Goal: Information Seeking & Learning: Compare options

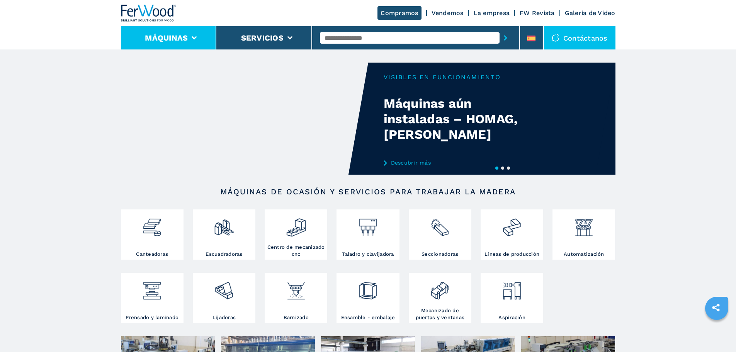
click at [192, 37] on icon at bounding box center [194, 37] width 5 height 3
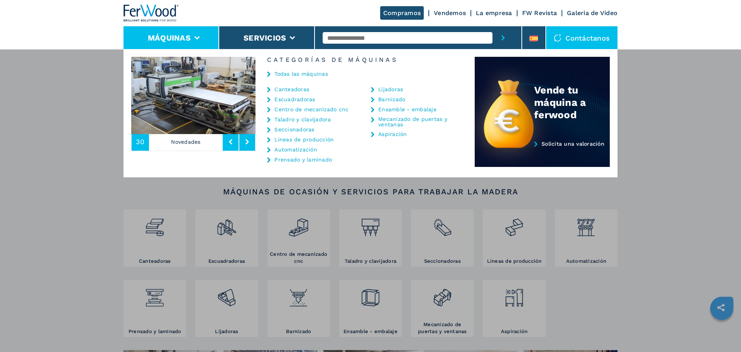
click at [285, 89] on link "Canteadoras" at bounding box center [292, 88] width 35 height 5
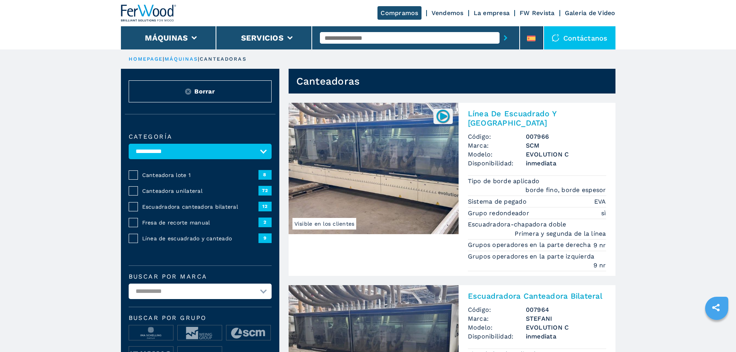
click at [163, 195] on span "Canteadora unilateral" at bounding box center [200, 191] width 116 height 8
click at [192, 192] on span "Canteadora unilateral" at bounding box center [200, 191] width 116 height 8
click at [190, 195] on span "Canteadora unilateral" at bounding box center [200, 191] width 116 height 8
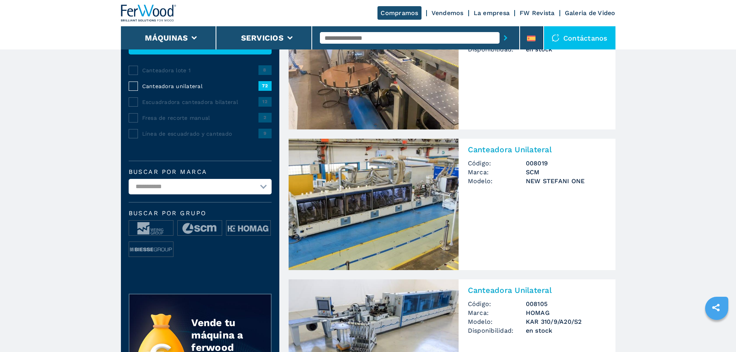
scroll to position [116, 0]
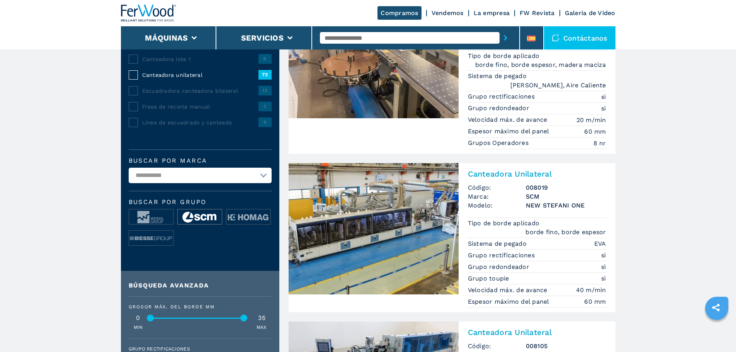
click at [207, 219] on img at bounding box center [200, 216] width 44 height 15
click at [208, 222] on img at bounding box center [200, 216] width 44 height 15
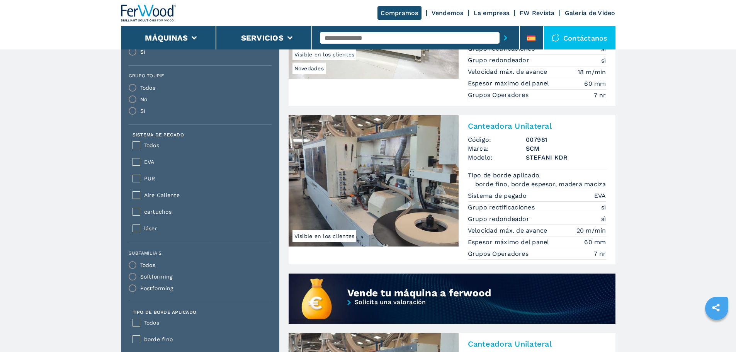
scroll to position [463, 0]
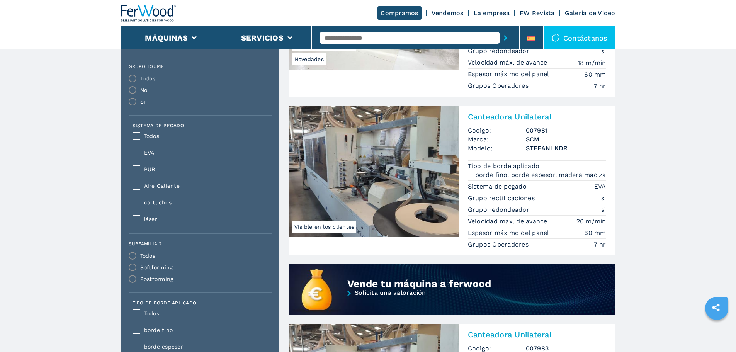
click at [356, 165] on img at bounding box center [373, 171] width 170 height 131
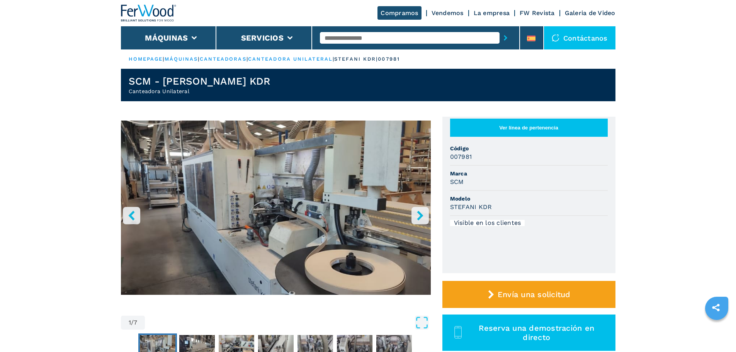
click at [418, 217] on icon "right-button" at bounding box center [420, 215] width 10 height 10
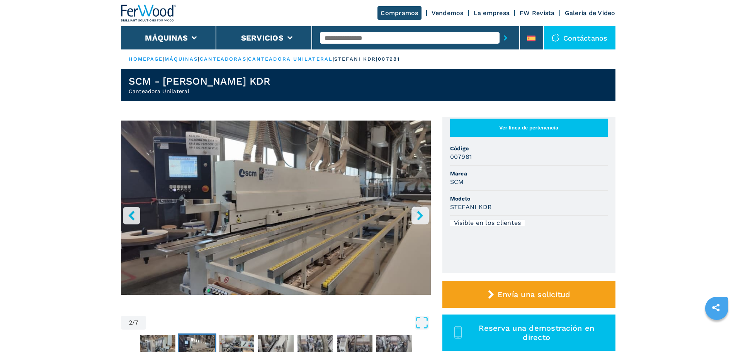
click at [418, 217] on icon "right-button" at bounding box center [420, 215] width 10 height 10
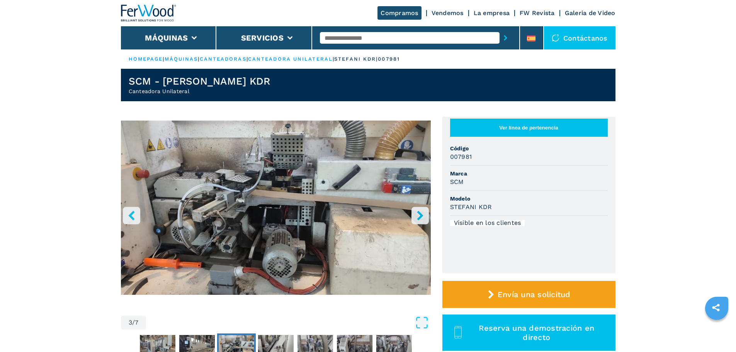
click at [418, 217] on icon "right-button" at bounding box center [420, 215] width 10 height 10
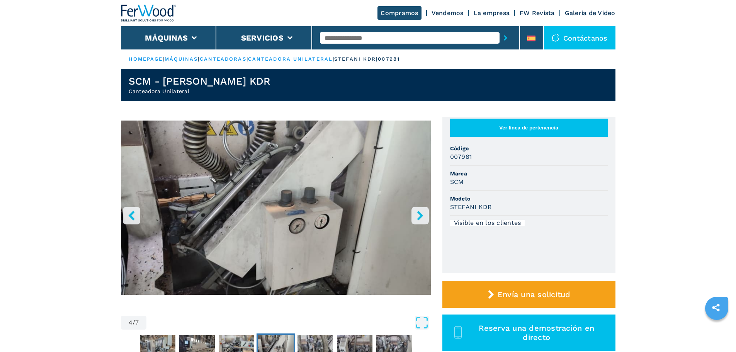
click at [418, 217] on icon "right-button" at bounding box center [420, 215] width 10 height 10
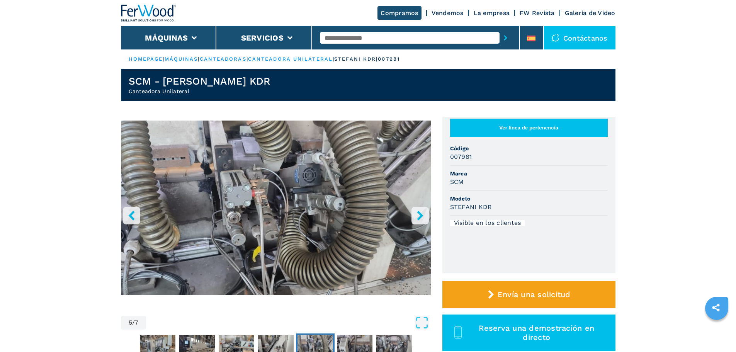
click at [418, 217] on icon "right-button" at bounding box center [420, 215] width 10 height 10
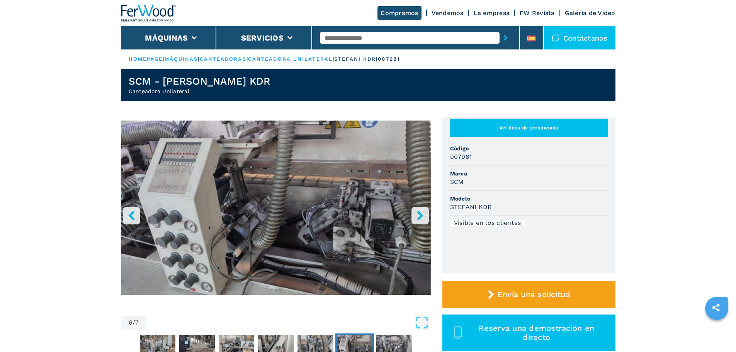
click at [418, 217] on icon "right-button" at bounding box center [420, 215] width 10 height 10
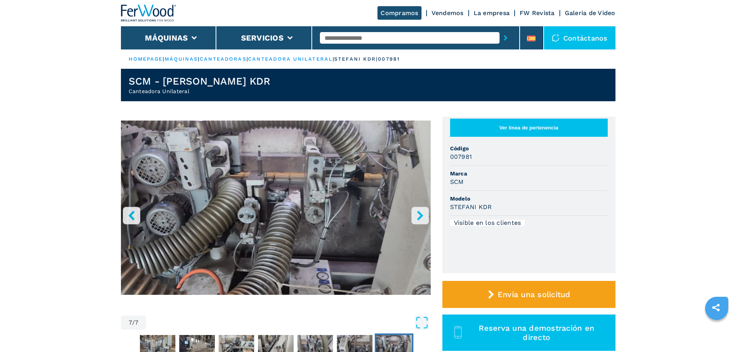
click at [418, 217] on icon "right-button" at bounding box center [420, 215] width 10 height 10
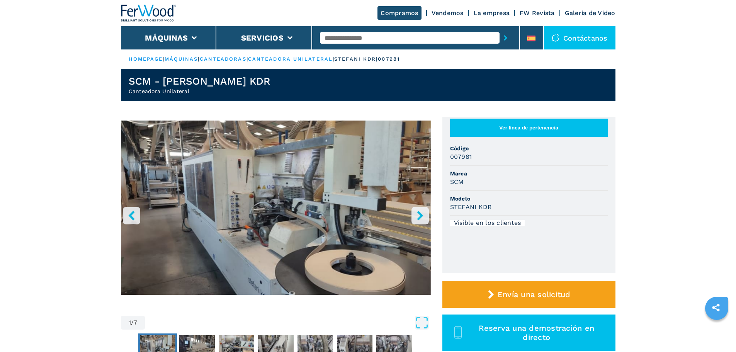
click at [418, 218] on icon "right-button" at bounding box center [420, 215] width 10 height 10
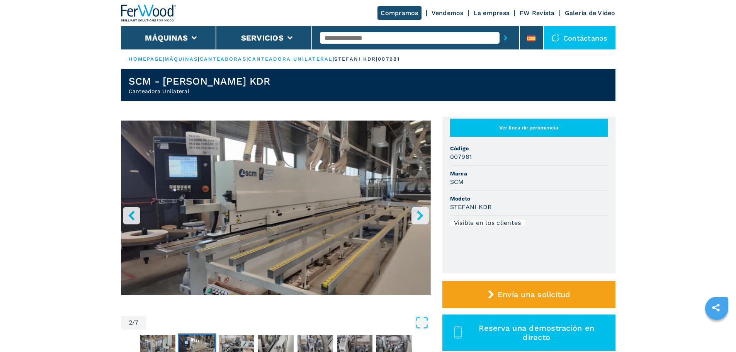
click at [418, 218] on icon "right-button" at bounding box center [420, 215] width 6 height 10
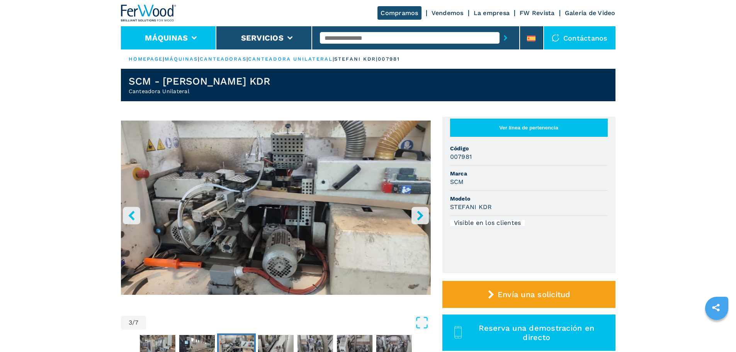
click at [193, 38] on icon at bounding box center [194, 37] width 5 height 3
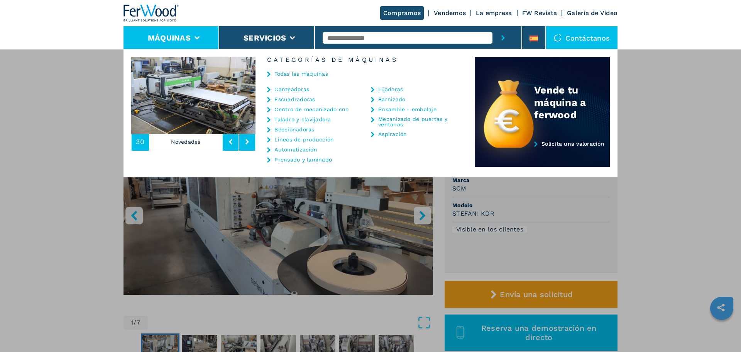
click at [287, 90] on link "Canteadoras" at bounding box center [292, 88] width 35 height 5
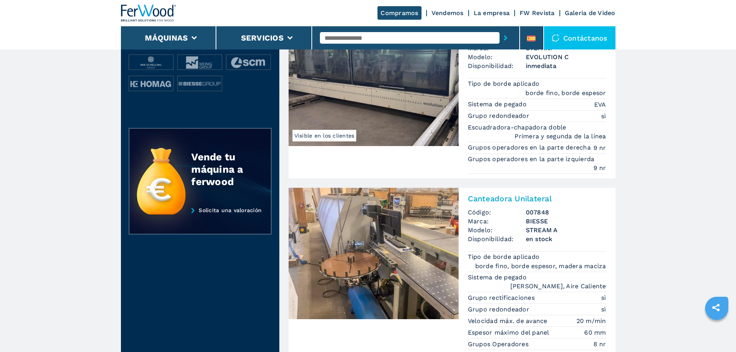
scroll to position [193, 0]
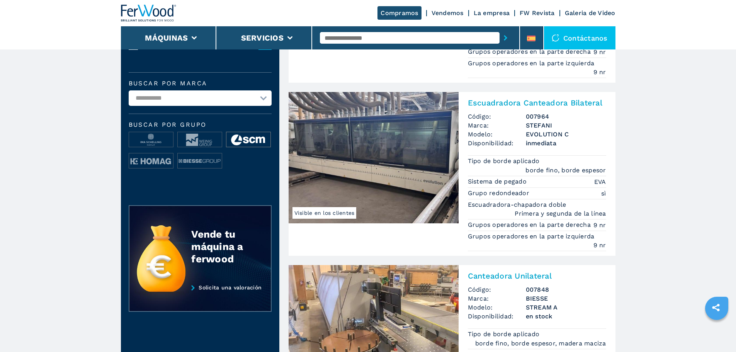
click at [249, 143] on img at bounding box center [248, 139] width 44 height 15
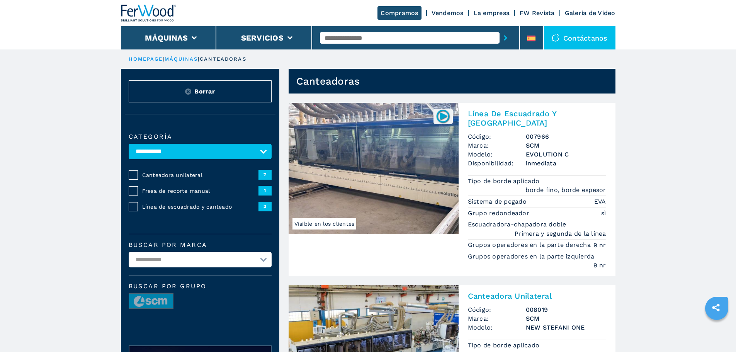
click at [171, 179] on span "Canteadora unilateral" at bounding box center [200, 175] width 116 height 8
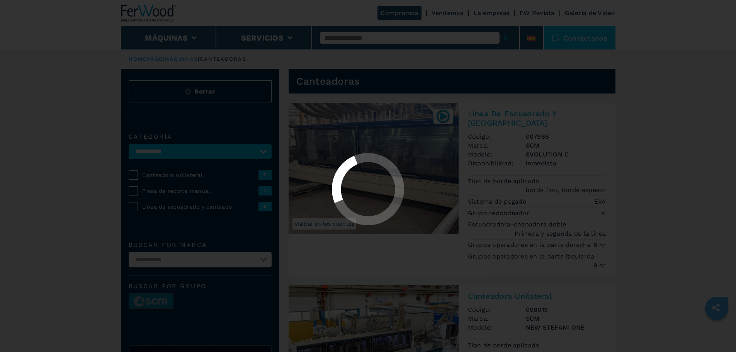
select select "**********"
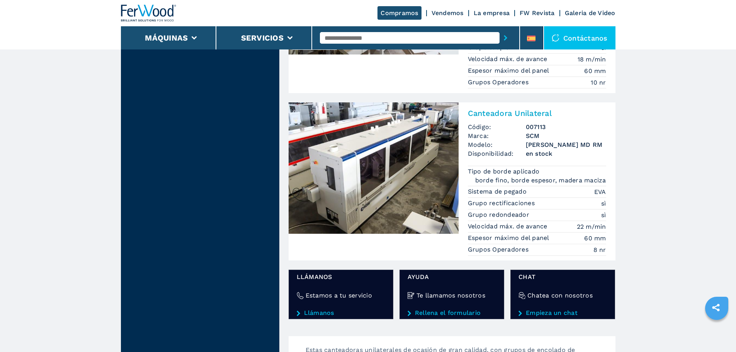
scroll to position [1043, 0]
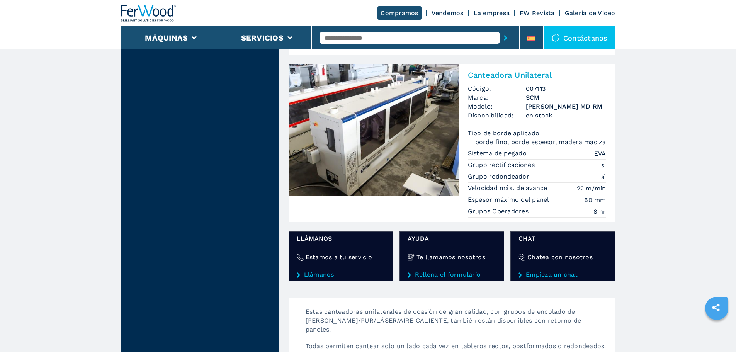
click at [373, 121] on img at bounding box center [373, 129] width 170 height 131
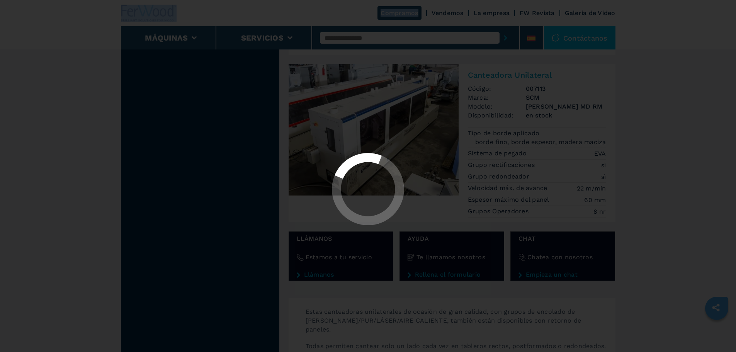
click at [373, 121] on div at bounding box center [368, 176] width 736 height 352
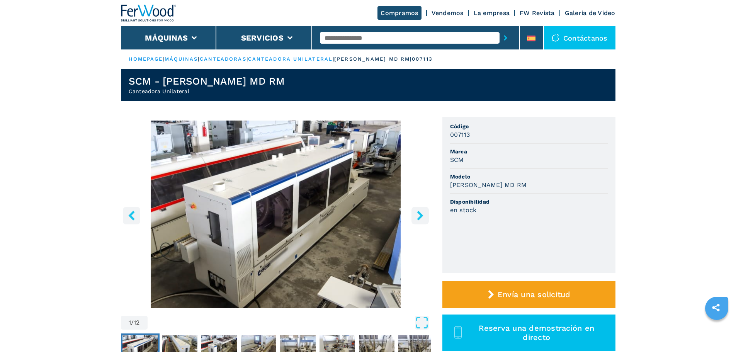
click at [421, 212] on icon "right-button" at bounding box center [420, 215] width 10 height 10
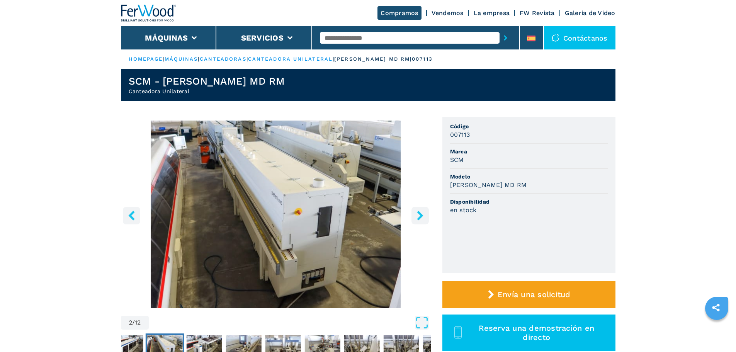
click at [421, 212] on icon "right-button" at bounding box center [420, 215] width 10 height 10
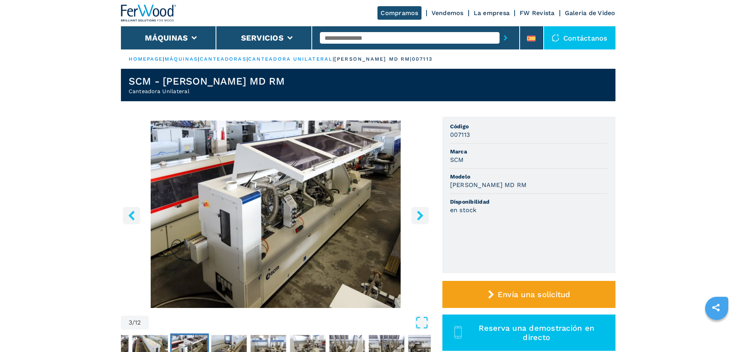
click at [421, 212] on icon "right-button" at bounding box center [420, 215] width 10 height 10
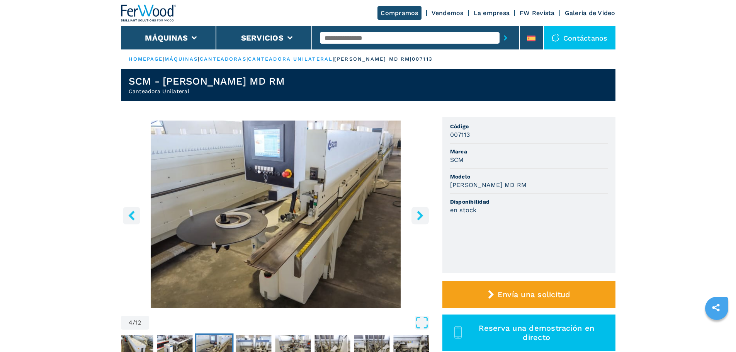
click at [421, 212] on icon "right-button" at bounding box center [420, 215] width 10 height 10
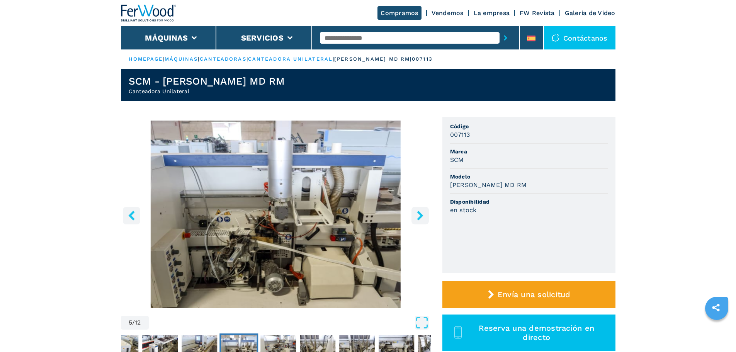
click at [421, 212] on icon "right-button" at bounding box center [420, 215] width 10 height 10
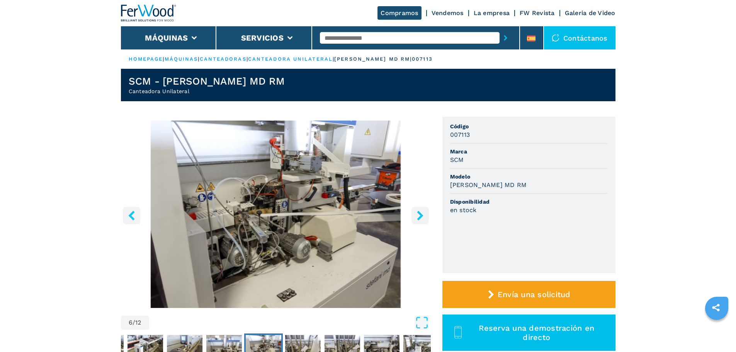
click at [421, 212] on icon "right-button" at bounding box center [420, 215] width 10 height 10
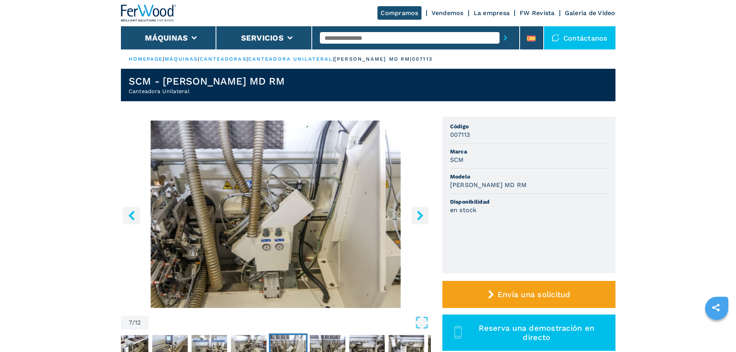
click at [421, 212] on icon "right-button" at bounding box center [420, 215] width 10 height 10
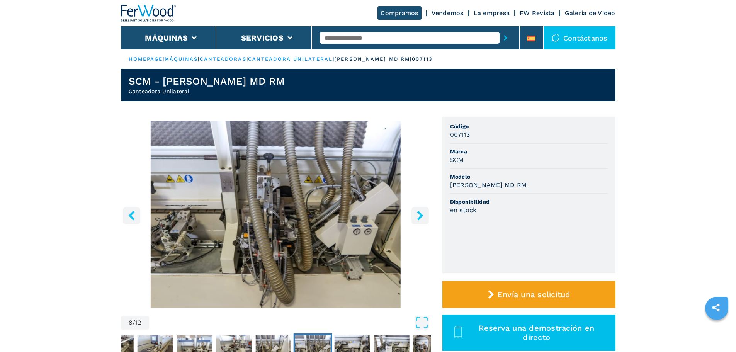
click at [421, 212] on icon "right-button" at bounding box center [420, 215] width 10 height 10
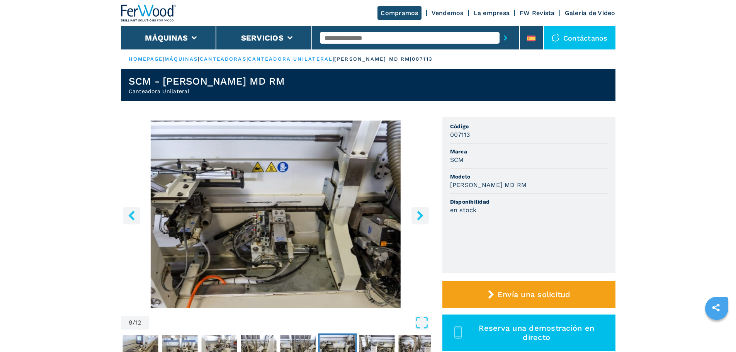
click at [421, 212] on icon "right-button" at bounding box center [420, 215] width 10 height 10
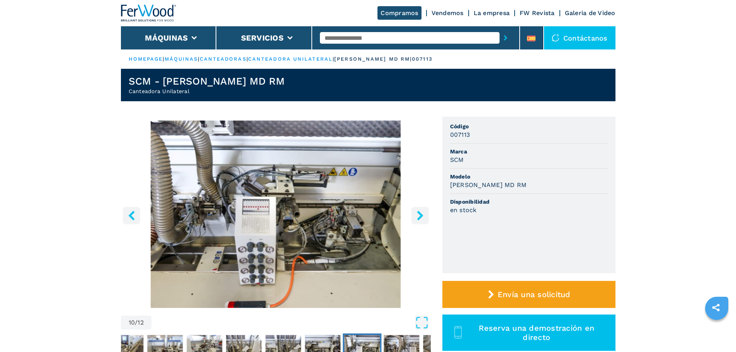
click at [421, 212] on icon "right-button" at bounding box center [420, 215] width 10 height 10
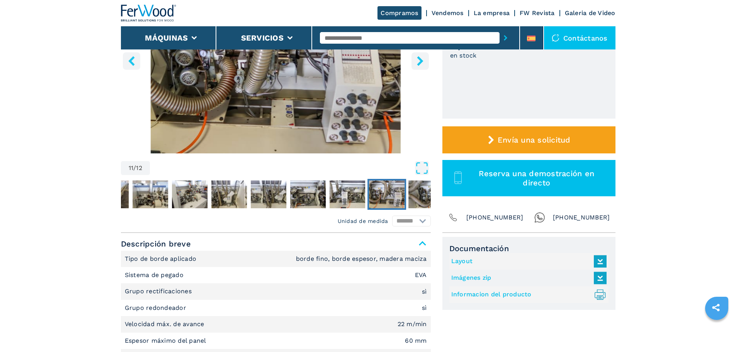
scroll to position [270, 0]
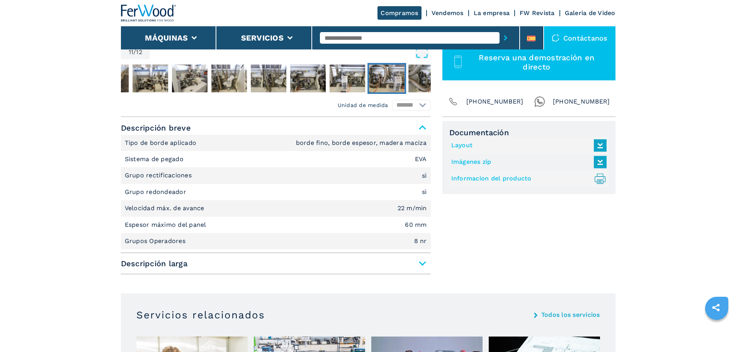
click at [419, 265] on span "Descripción larga" at bounding box center [276, 263] width 310 height 14
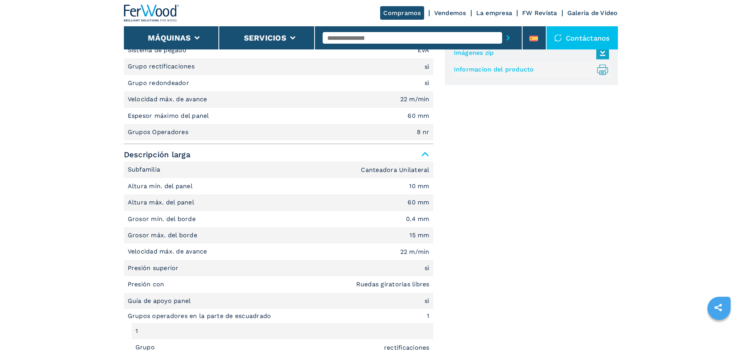
scroll to position [348, 0]
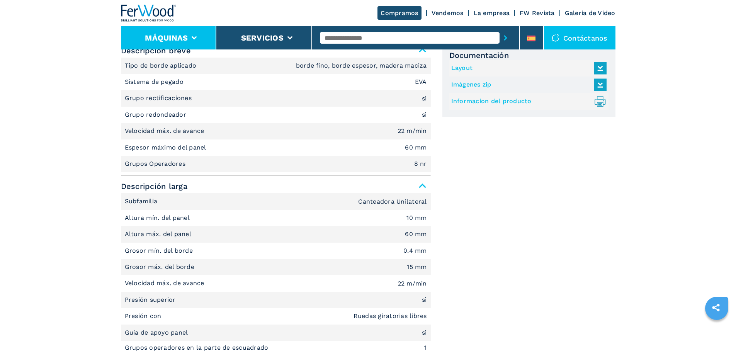
click at [192, 38] on icon at bounding box center [194, 37] width 5 height 3
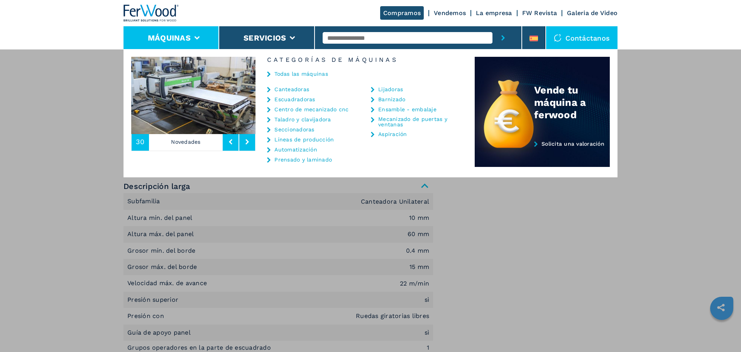
click at [295, 127] on link "Seccionadoras" at bounding box center [295, 129] width 40 height 5
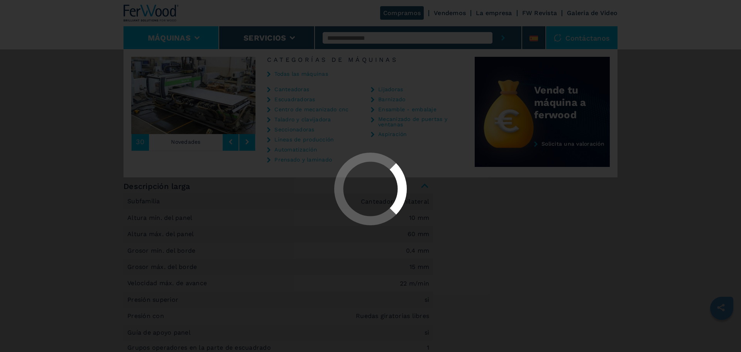
select select "**********"
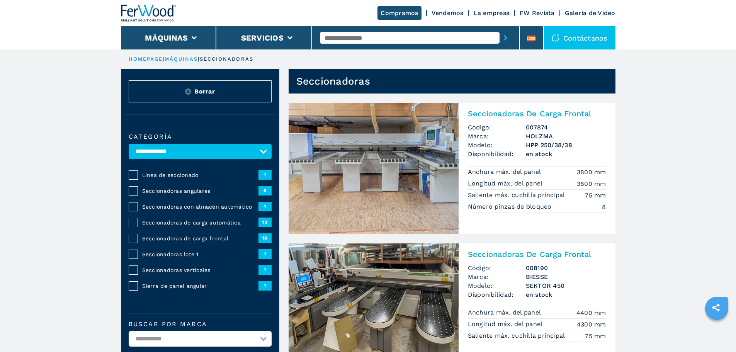
click at [183, 195] on span "Seccionadoras angulares" at bounding box center [200, 191] width 116 height 8
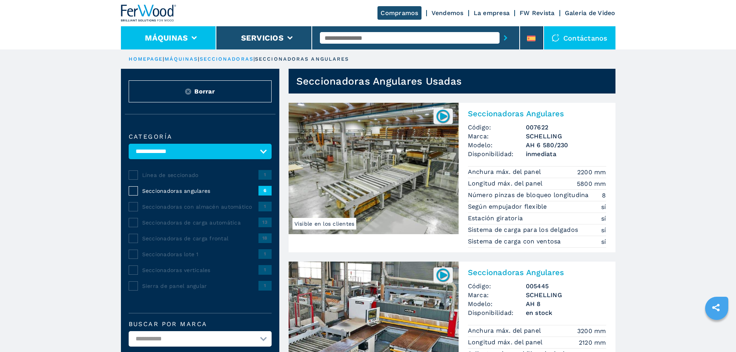
click at [193, 38] on icon at bounding box center [194, 37] width 5 height 3
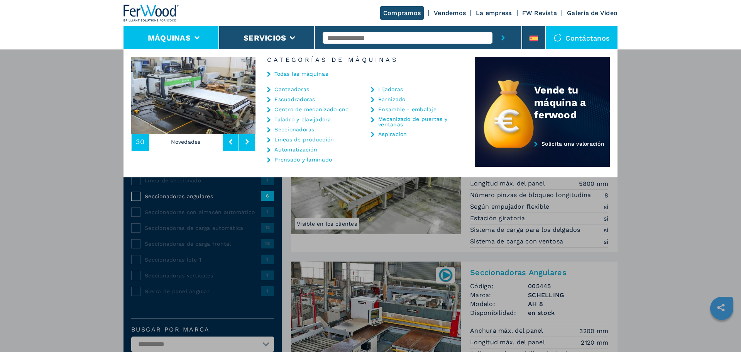
click at [300, 89] on link "Canteadoras" at bounding box center [292, 88] width 35 height 5
click at [286, 88] on link "Canteadoras" at bounding box center [292, 88] width 35 height 5
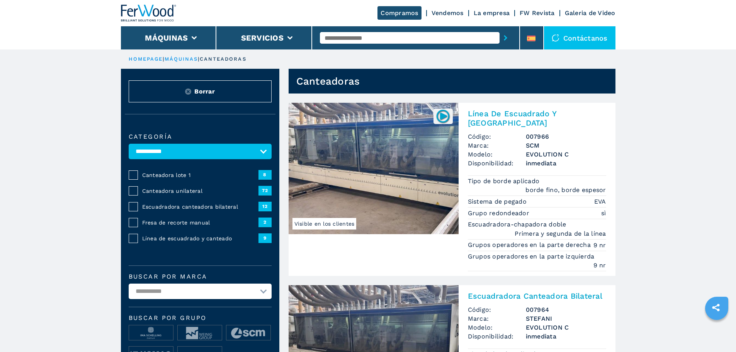
click at [345, 39] on input "text" at bounding box center [410, 38] width 180 height 12
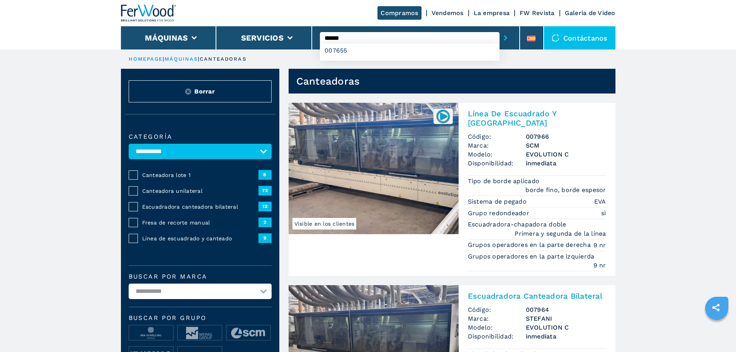
type input "******"
click at [499, 29] on button "submit-button" at bounding box center [505, 38] width 12 height 18
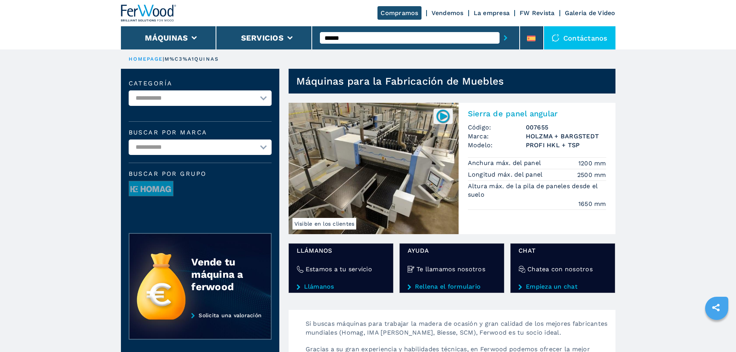
click at [387, 144] on img at bounding box center [373, 168] width 170 height 131
click at [263, 145] on select "**********" at bounding box center [200, 146] width 143 height 15
click at [263, 99] on select "**********" at bounding box center [200, 97] width 143 height 15
select select "**********"
click at [129, 90] on select "**********" at bounding box center [200, 97] width 143 height 15
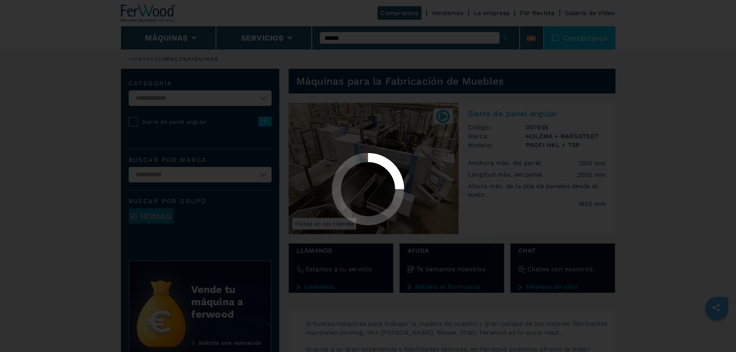
select select "**********"
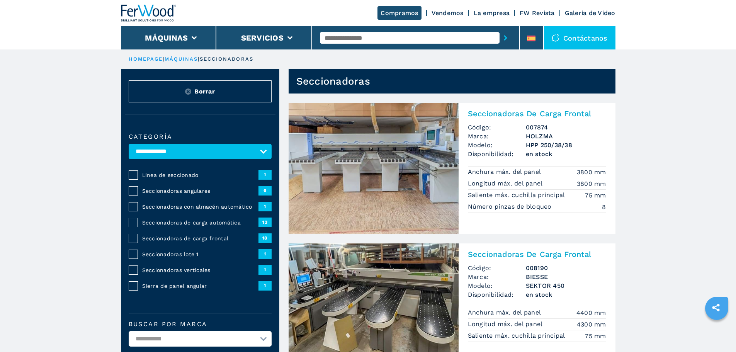
click at [159, 179] on span "Línea de seccionado" at bounding box center [200, 175] width 116 height 8
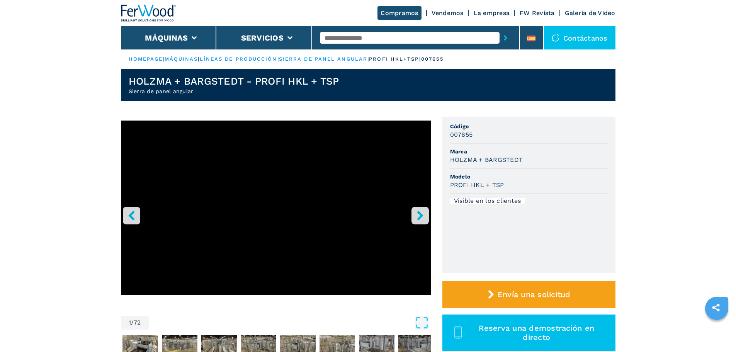
click at [418, 214] on icon "right-button" at bounding box center [420, 215] width 10 height 10
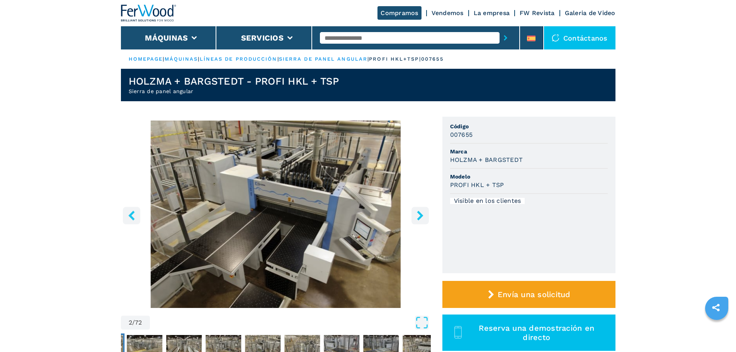
click at [418, 214] on icon "right-button" at bounding box center [420, 215] width 10 height 10
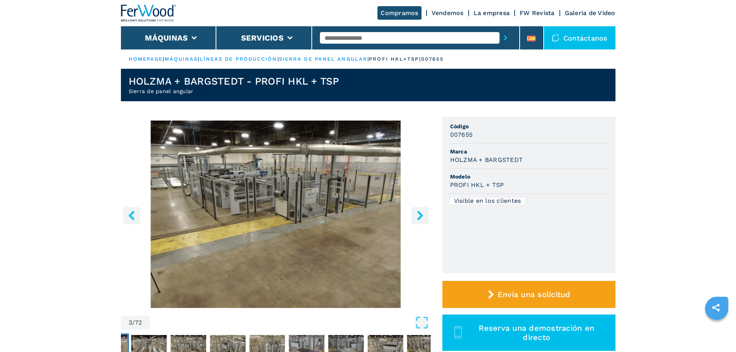
click at [418, 214] on icon "right-button" at bounding box center [420, 215] width 10 height 10
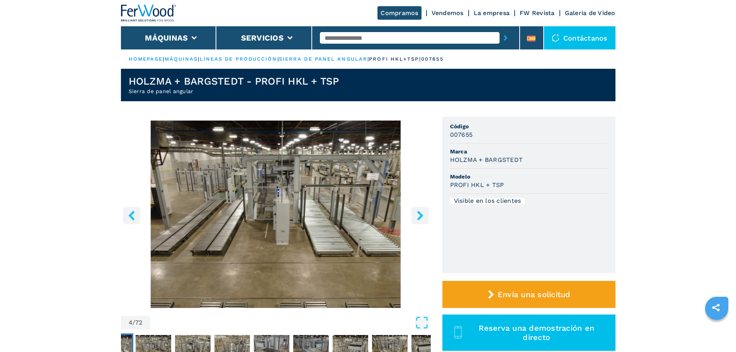
click at [418, 214] on icon "right-button" at bounding box center [420, 215] width 10 height 10
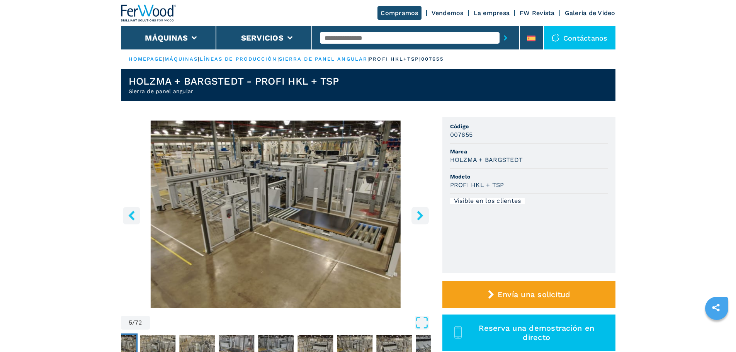
click at [418, 214] on icon "right-button" at bounding box center [420, 215] width 10 height 10
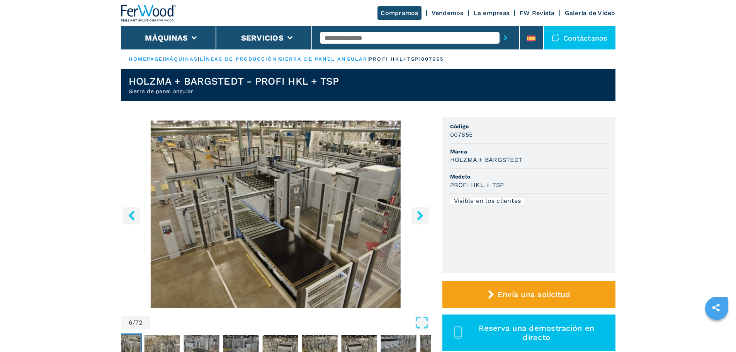
click at [419, 215] on icon "right-button" at bounding box center [420, 215] width 10 height 10
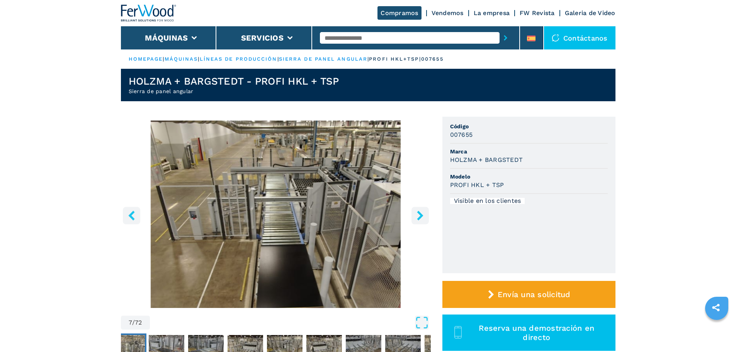
click at [419, 216] on icon "right-button" at bounding box center [420, 215] width 10 height 10
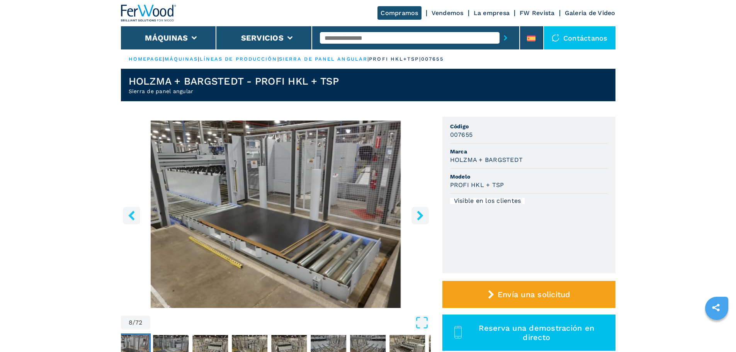
click at [422, 217] on icon "right-button" at bounding box center [420, 215] width 10 height 10
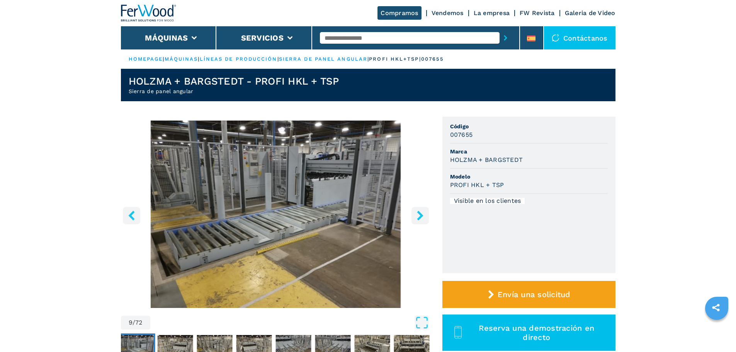
click at [422, 217] on icon "right-button" at bounding box center [420, 215] width 10 height 10
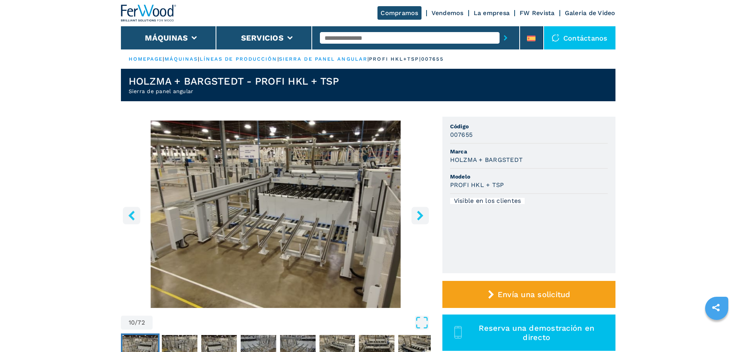
click at [423, 217] on icon "right-button" at bounding box center [420, 215] width 10 height 10
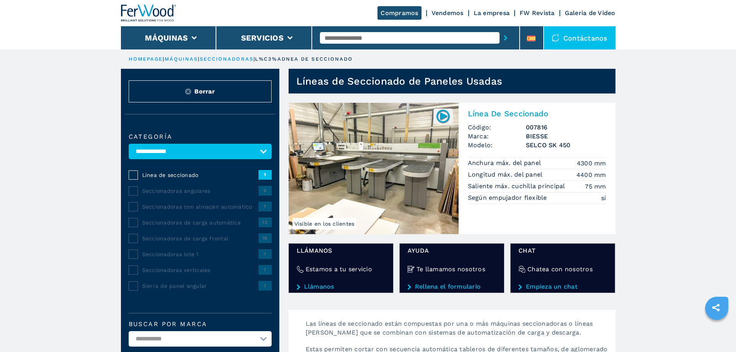
click at [261, 154] on select "**********" at bounding box center [200, 151] width 143 height 15
select select "**********"
click at [129, 149] on select "**********" at bounding box center [200, 151] width 143 height 15
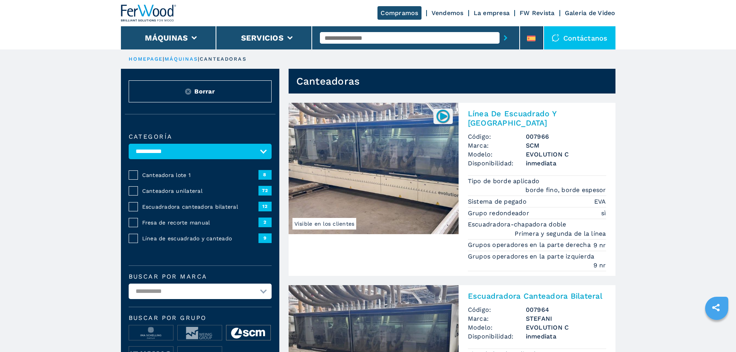
click at [252, 338] on img at bounding box center [248, 332] width 44 height 15
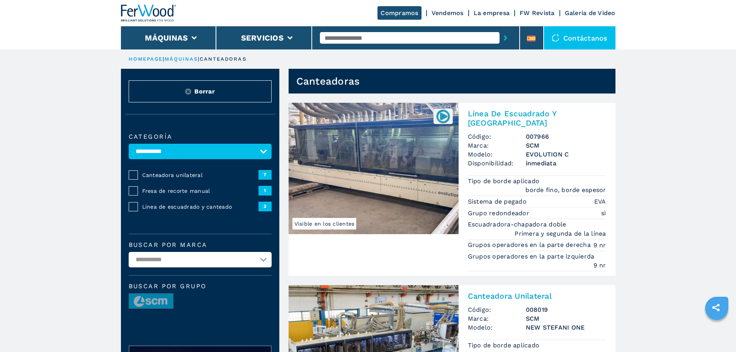
click at [155, 179] on span "Canteadora unilateral" at bounding box center [200, 175] width 116 height 8
click at [159, 179] on span "Canteadora unilateral" at bounding box center [200, 175] width 116 height 8
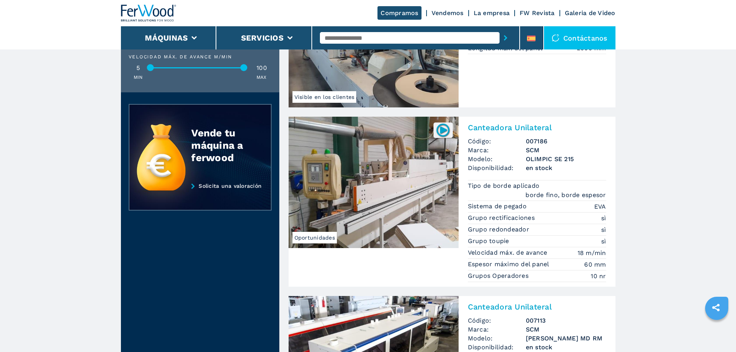
scroll to position [965, 0]
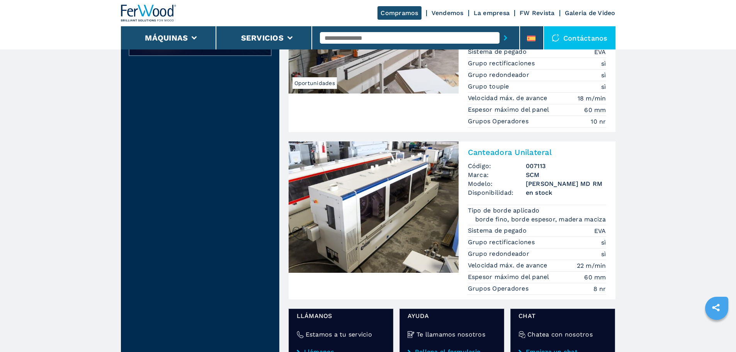
click at [385, 236] on img at bounding box center [373, 206] width 170 height 131
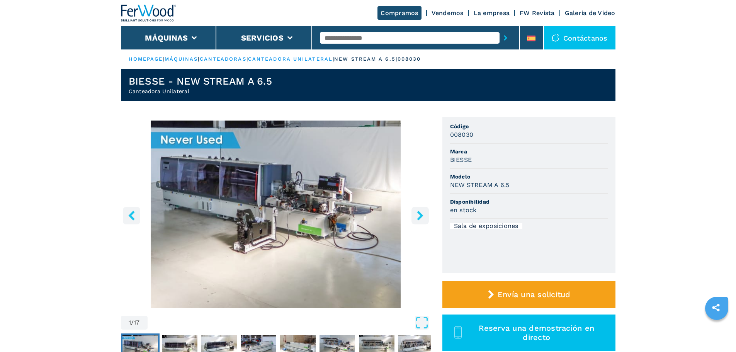
click at [422, 217] on icon "right-button" at bounding box center [420, 215] width 10 height 10
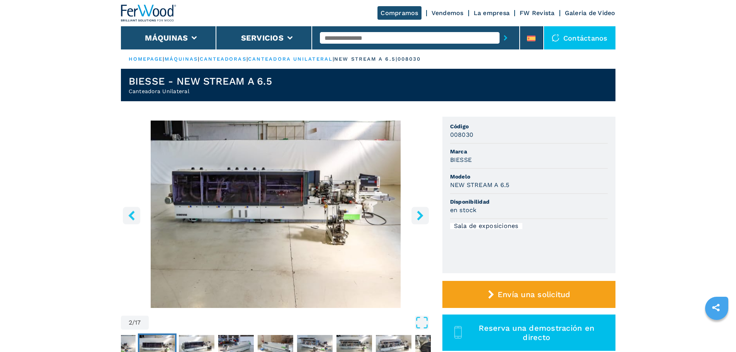
click at [422, 217] on icon "right-button" at bounding box center [420, 215] width 10 height 10
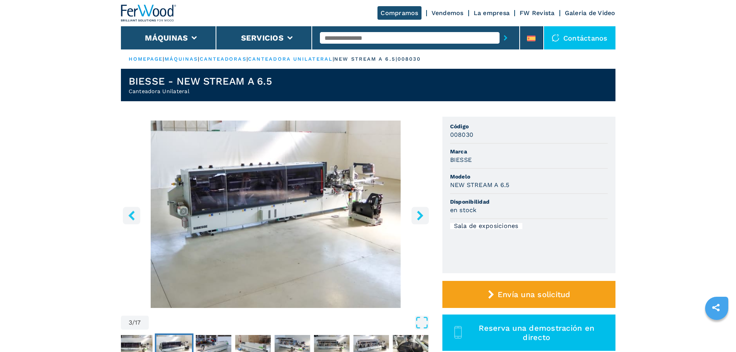
click at [422, 217] on icon "right-button" at bounding box center [420, 215] width 10 height 10
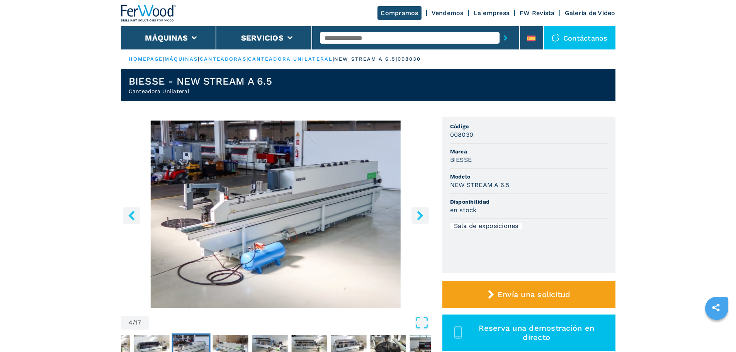
click at [419, 216] on icon "right-button" at bounding box center [420, 215] width 10 height 10
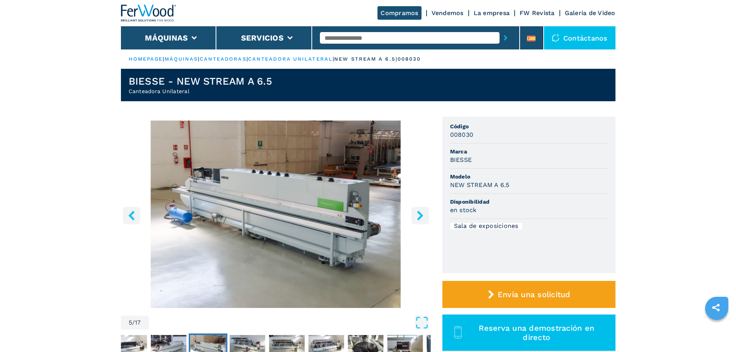
click at [419, 216] on icon "right-button" at bounding box center [420, 215] width 10 height 10
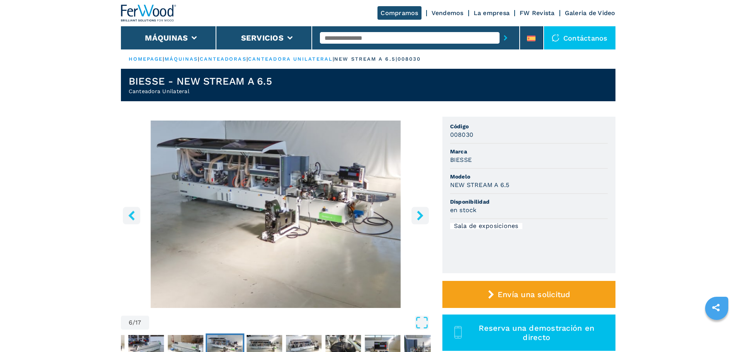
click at [419, 216] on icon "right-button" at bounding box center [420, 215] width 10 height 10
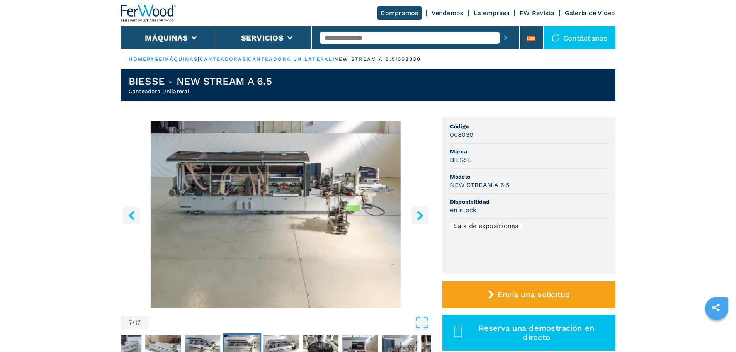
click at [419, 216] on icon "right-button" at bounding box center [420, 215] width 10 height 10
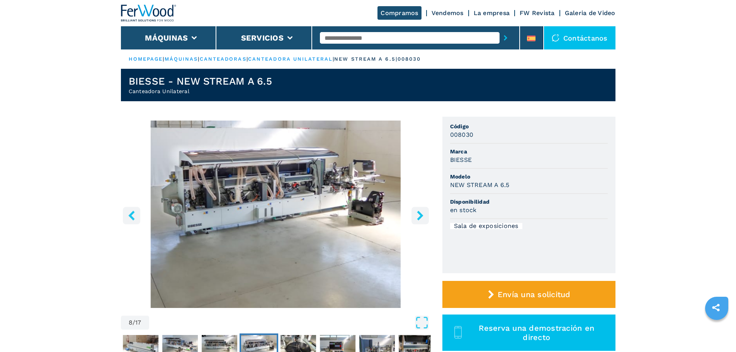
click at [419, 216] on icon "right-button" at bounding box center [420, 215] width 10 height 10
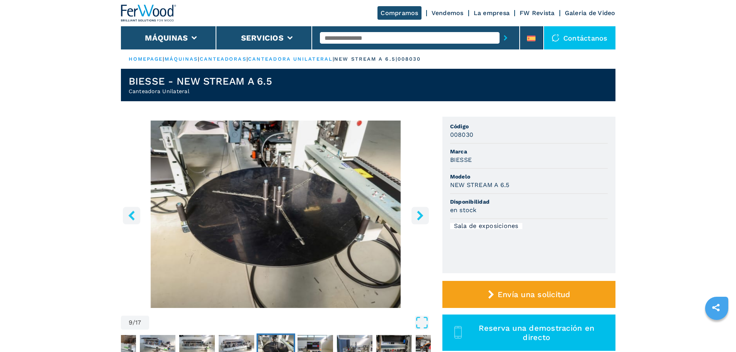
click at [419, 216] on icon "right-button" at bounding box center [420, 215] width 10 height 10
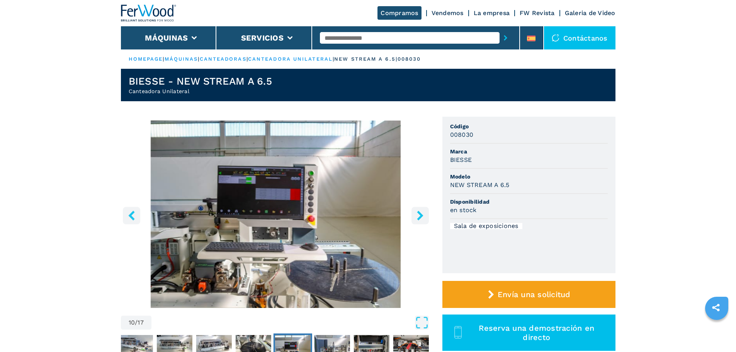
click at [419, 216] on icon "right-button" at bounding box center [420, 215] width 10 height 10
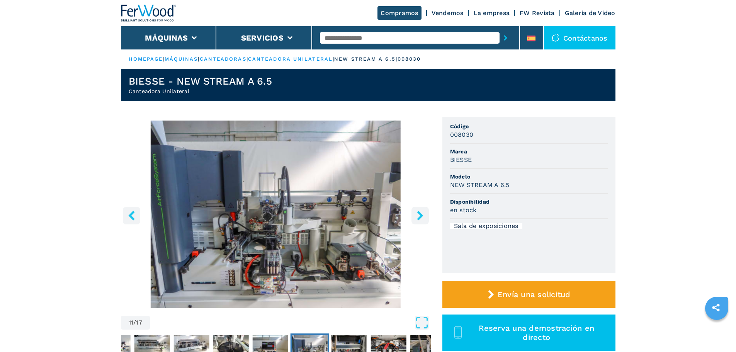
click at [420, 217] on icon "right-button" at bounding box center [420, 215] width 6 height 10
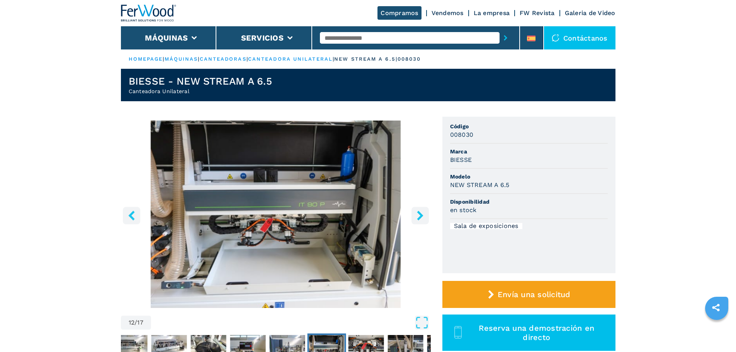
click at [420, 219] on icon "right-button" at bounding box center [420, 215] width 10 height 10
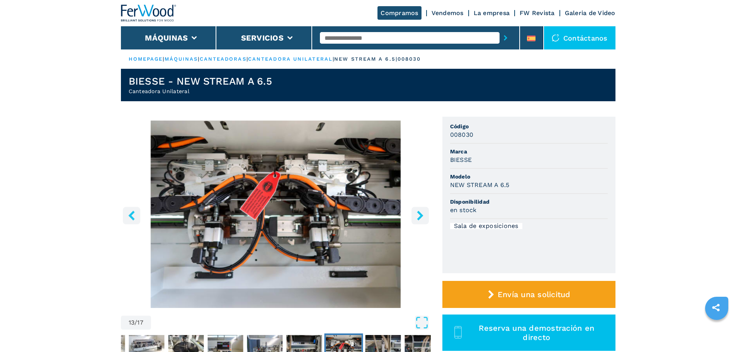
click at [420, 219] on icon "right-button" at bounding box center [420, 215] width 10 height 10
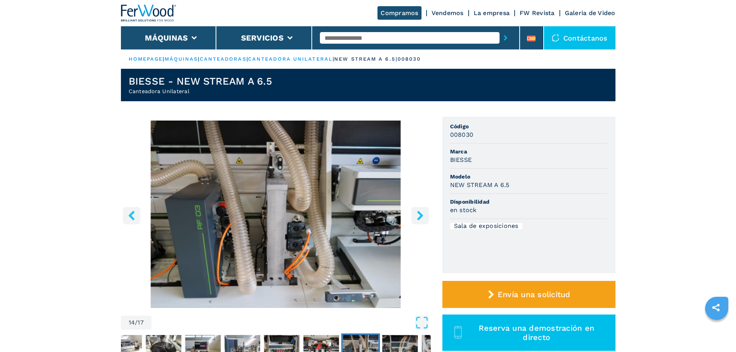
click at [420, 219] on icon "right-button" at bounding box center [420, 215] width 10 height 10
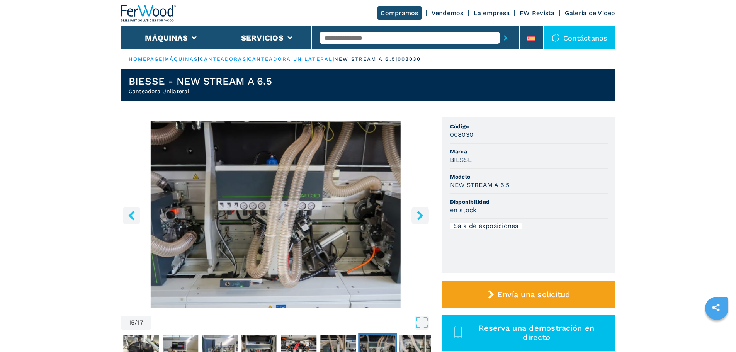
click at [420, 219] on icon "right-button" at bounding box center [420, 215] width 10 height 10
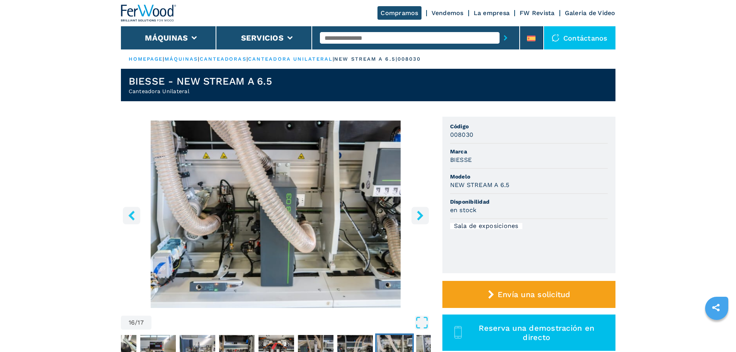
click at [420, 219] on icon "right-button" at bounding box center [420, 215] width 10 height 10
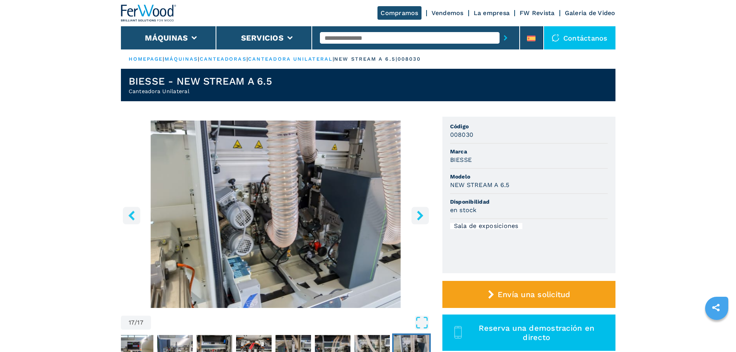
click at [420, 219] on icon "right-button" at bounding box center [420, 215] width 10 height 10
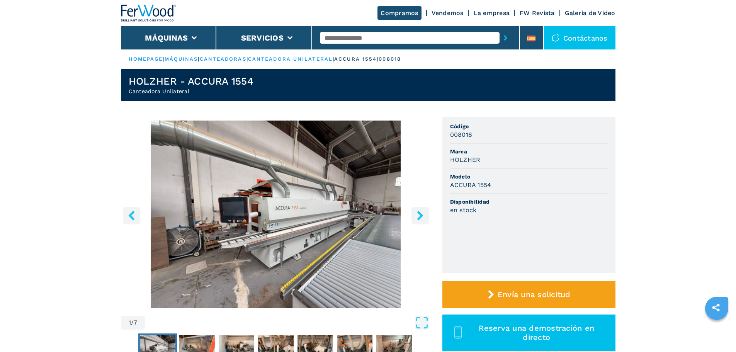
click at [420, 218] on icon "right-button" at bounding box center [420, 215] width 6 height 10
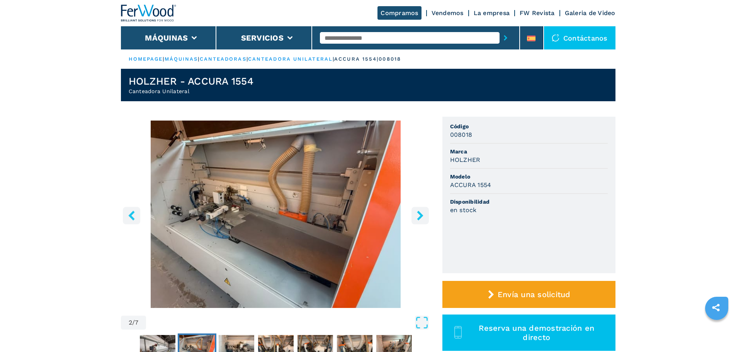
click at [420, 218] on icon "right-button" at bounding box center [420, 215] width 6 height 10
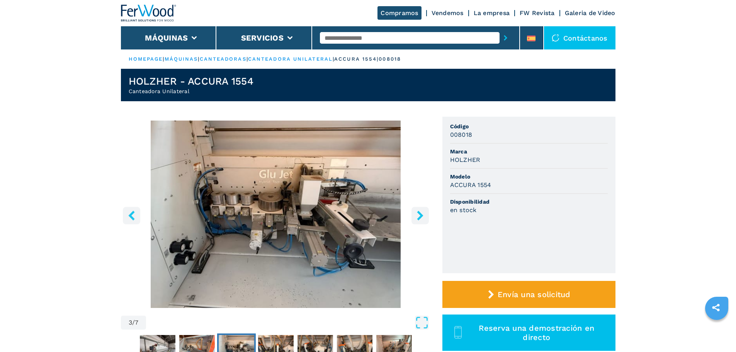
click at [420, 218] on icon "right-button" at bounding box center [420, 215] width 6 height 10
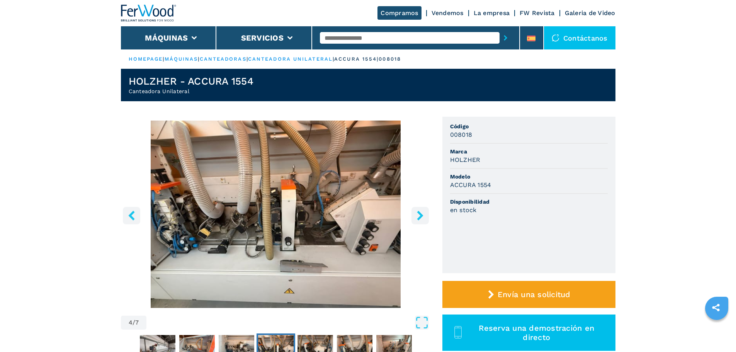
click at [420, 218] on icon "right-button" at bounding box center [420, 215] width 6 height 10
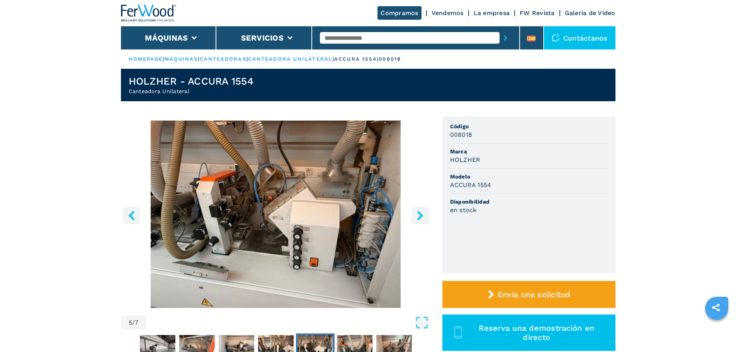
click at [420, 218] on icon "right-button" at bounding box center [420, 215] width 6 height 10
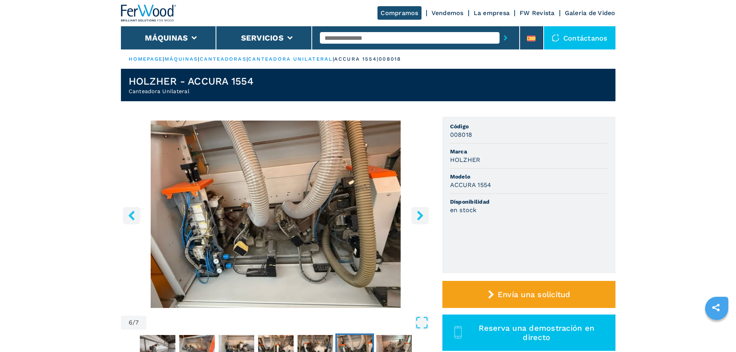
click at [420, 218] on icon "right-button" at bounding box center [420, 215] width 6 height 10
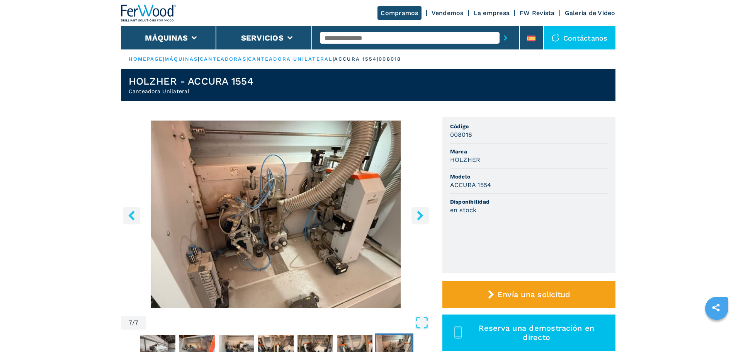
click at [420, 218] on icon "right-button" at bounding box center [420, 215] width 6 height 10
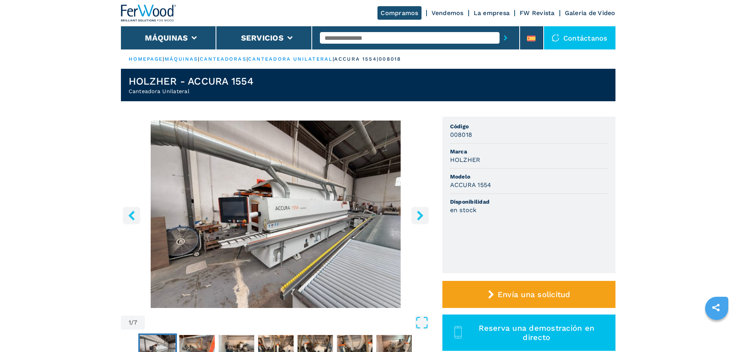
click at [420, 218] on icon "right-button" at bounding box center [420, 215] width 6 height 10
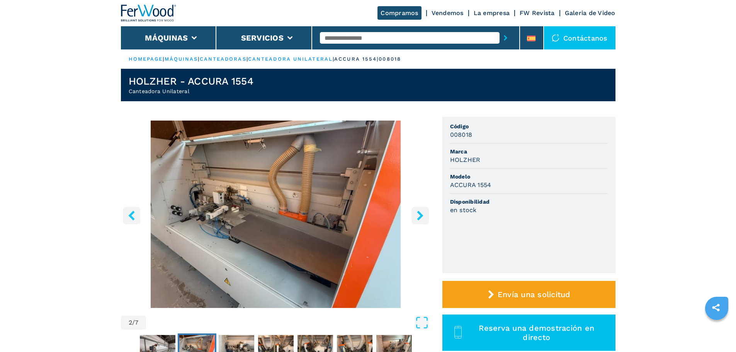
click at [420, 218] on icon "right-button" at bounding box center [420, 215] width 6 height 10
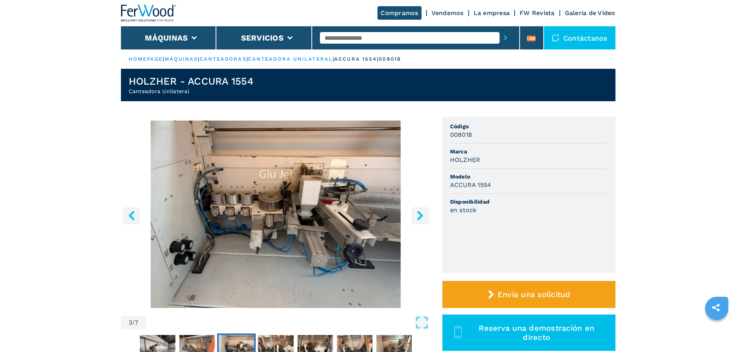
click at [419, 214] on icon "right-button" at bounding box center [420, 215] width 6 height 10
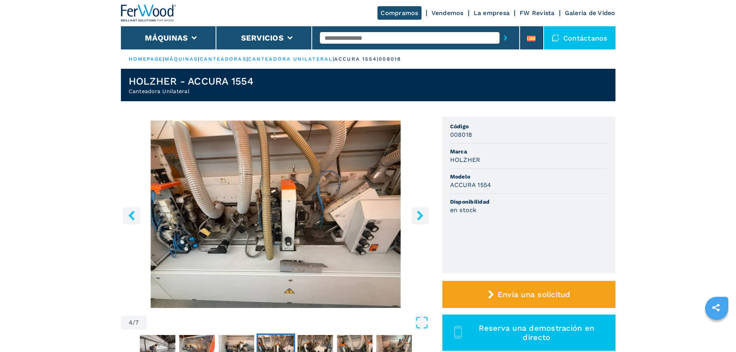
click at [419, 214] on icon "right-button" at bounding box center [420, 215] width 6 height 10
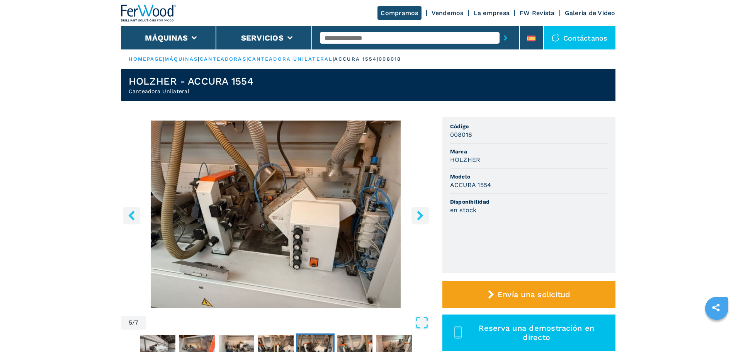
click at [418, 214] on icon "right-button" at bounding box center [420, 215] width 10 height 10
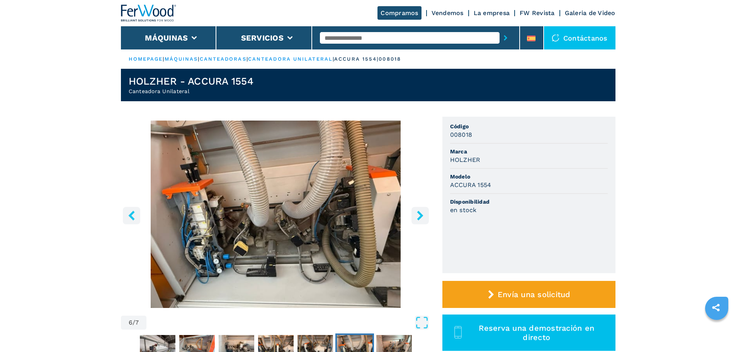
click at [418, 214] on icon "right-button" at bounding box center [420, 215] width 10 height 10
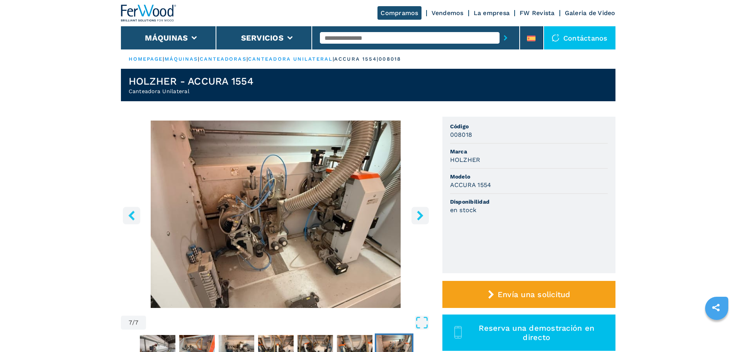
click at [418, 214] on icon "right-button" at bounding box center [420, 215] width 10 height 10
